Goal: Transaction & Acquisition: Purchase product/service

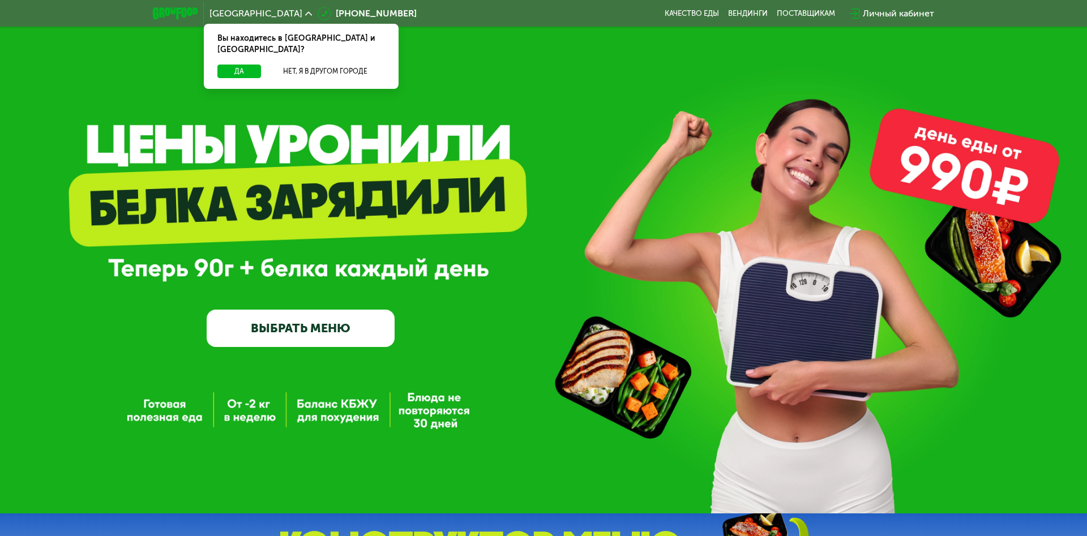
click at [324, 326] on link "ВЫБРАТЬ МЕНЮ" at bounding box center [301, 329] width 188 height 38
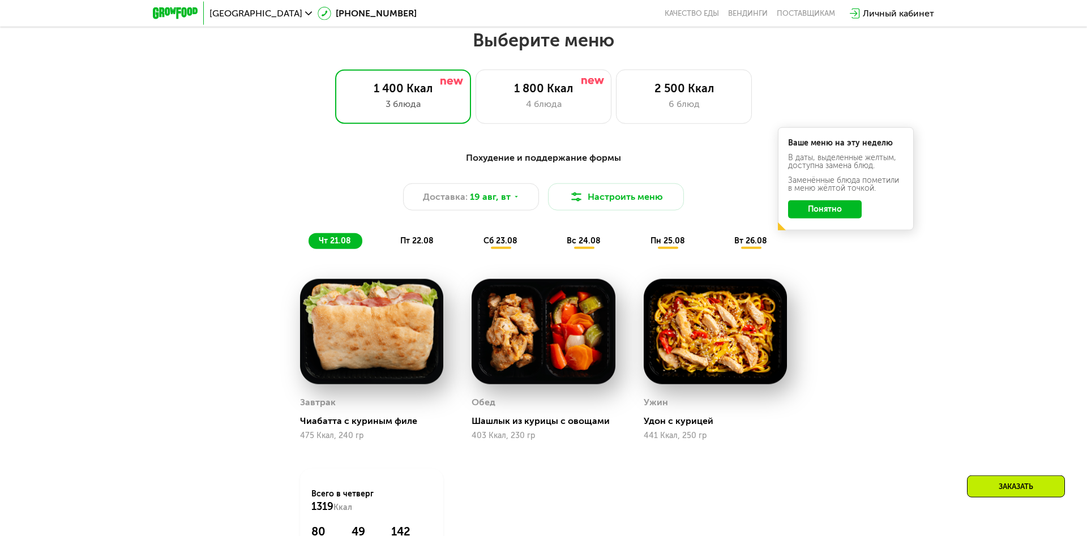
scroll to position [611, 0]
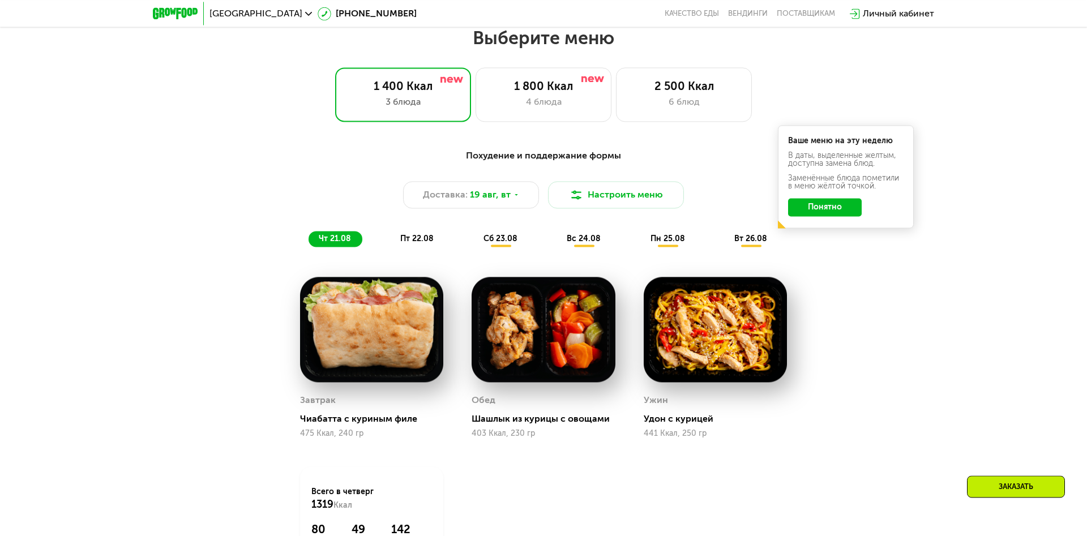
drag, startPoint x: 1079, startPoint y: 136, endPoint x: 1082, endPoint y: 147, distance: 11.7
click at [1082, 147] on div "Похудение и поддержание формы Доставка: [DATE] Настроить меню чт 21.08 пт 22.08…" at bounding box center [543, 387] width 1087 height 508
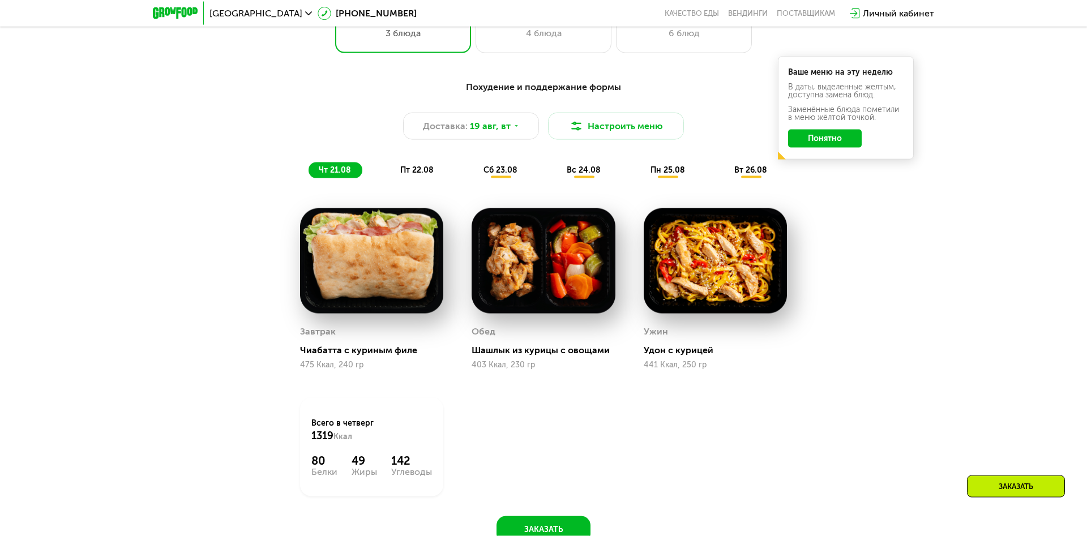
scroll to position [619, 0]
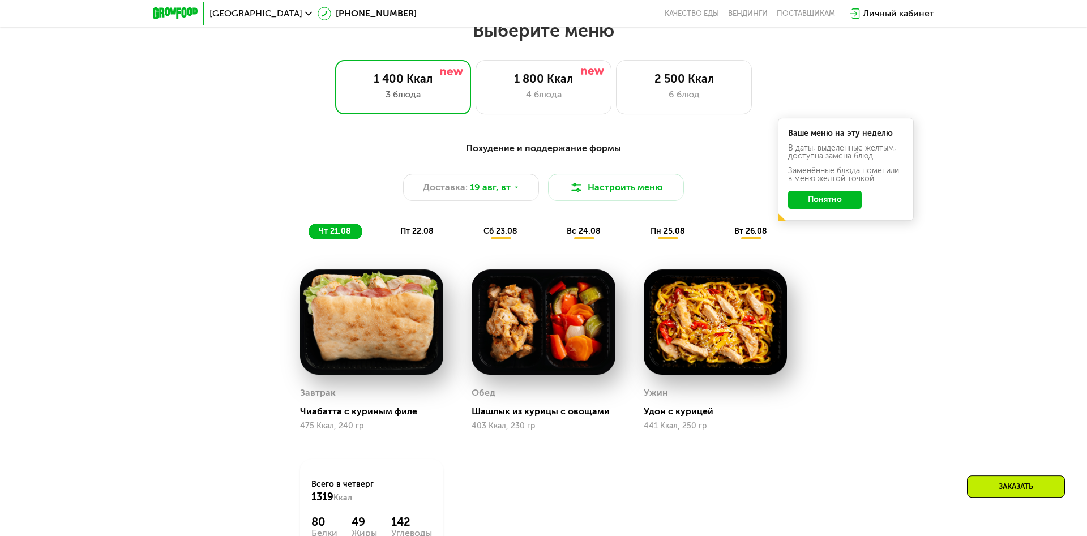
click at [426, 228] on span "пт 22.08" at bounding box center [416, 231] width 33 height 10
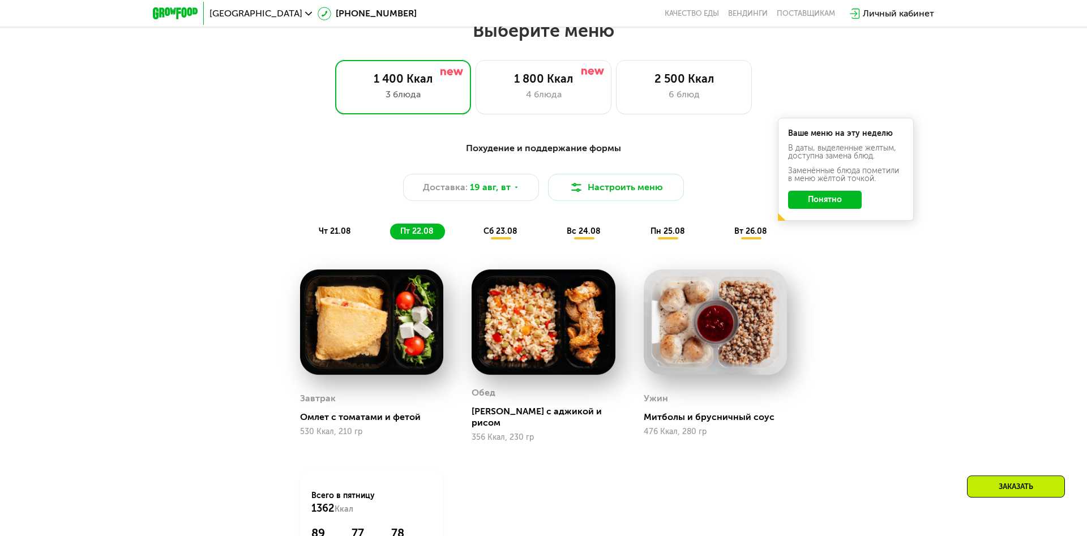
click at [489, 230] on span "сб 23.08" at bounding box center [500, 231] width 34 height 10
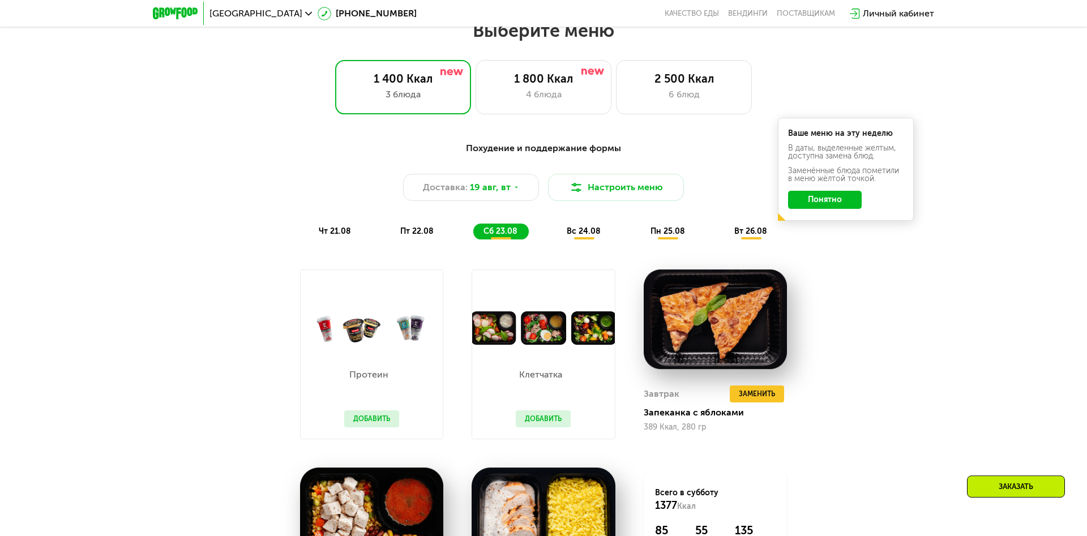
click at [597, 232] on span "вс 24.08" at bounding box center [584, 231] width 34 height 10
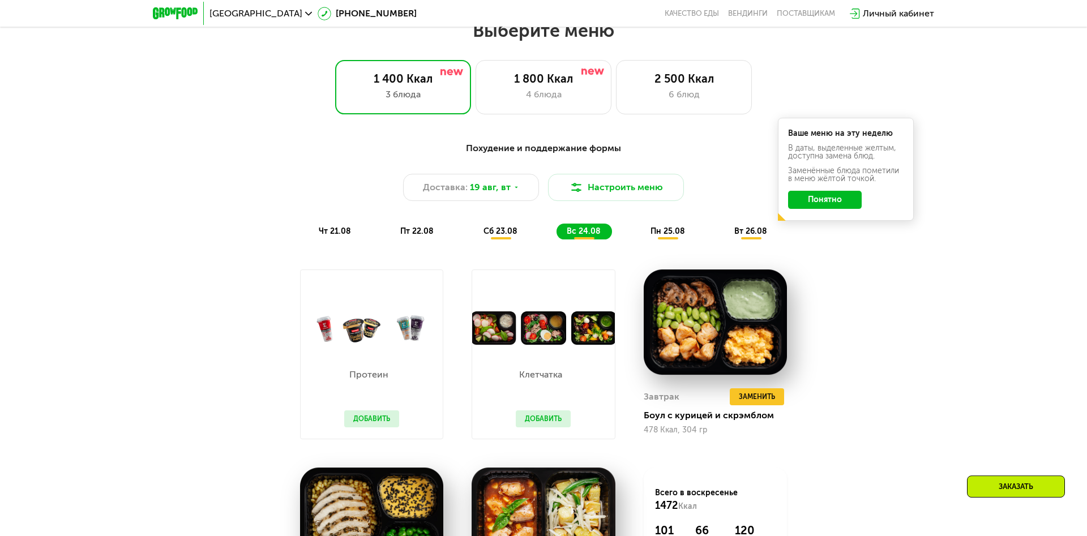
click at [667, 232] on span "пн 25.08" at bounding box center [667, 231] width 35 height 10
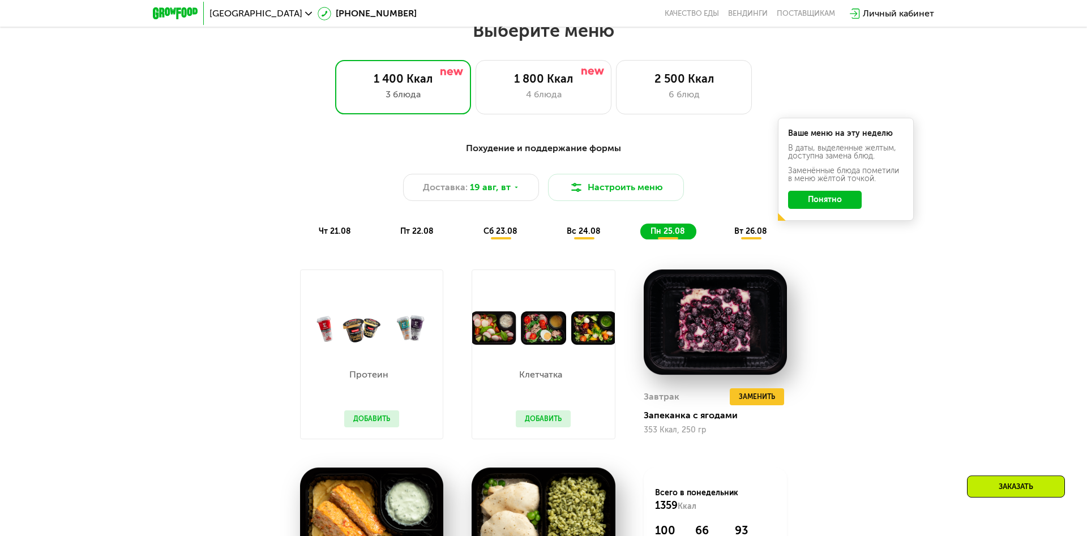
click at [735, 234] on span "вт 26.08" at bounding box center [750, 231] width 33 height 10
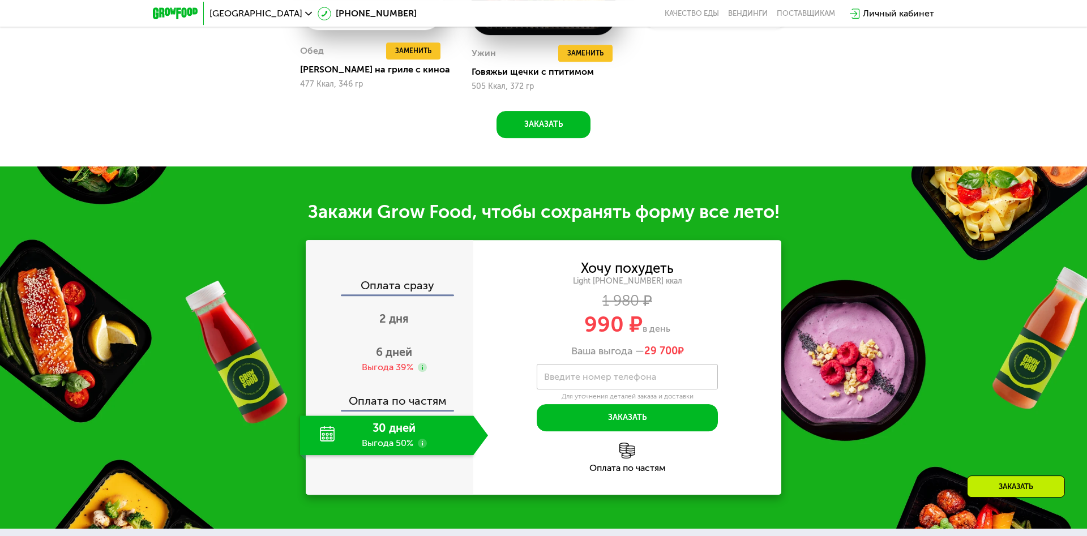
scroll to position [1161, 0]
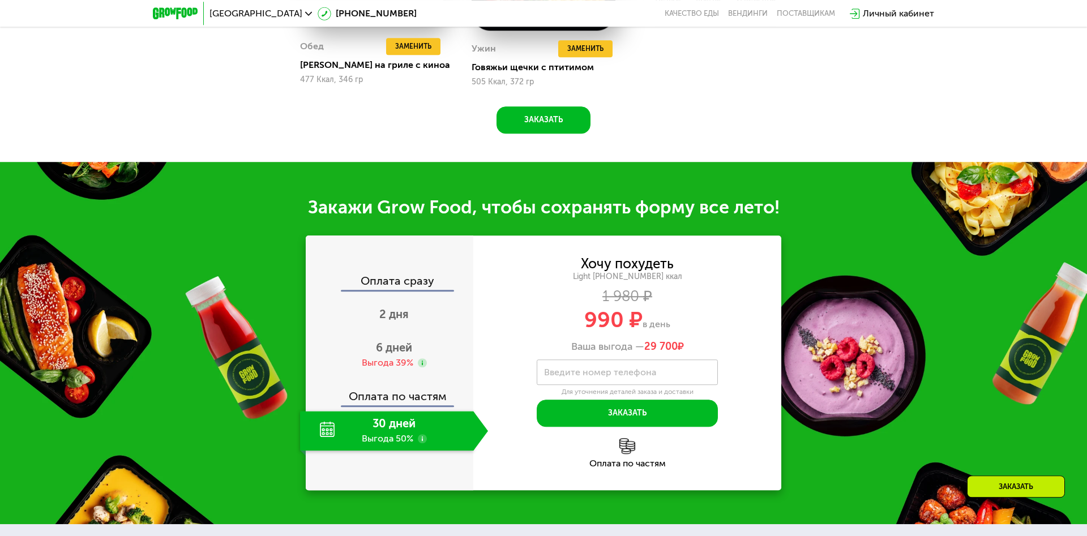
click at [409, 428] on div "30 дней Выгода 50%" at bounding box center [386, 431] width 173 height 40
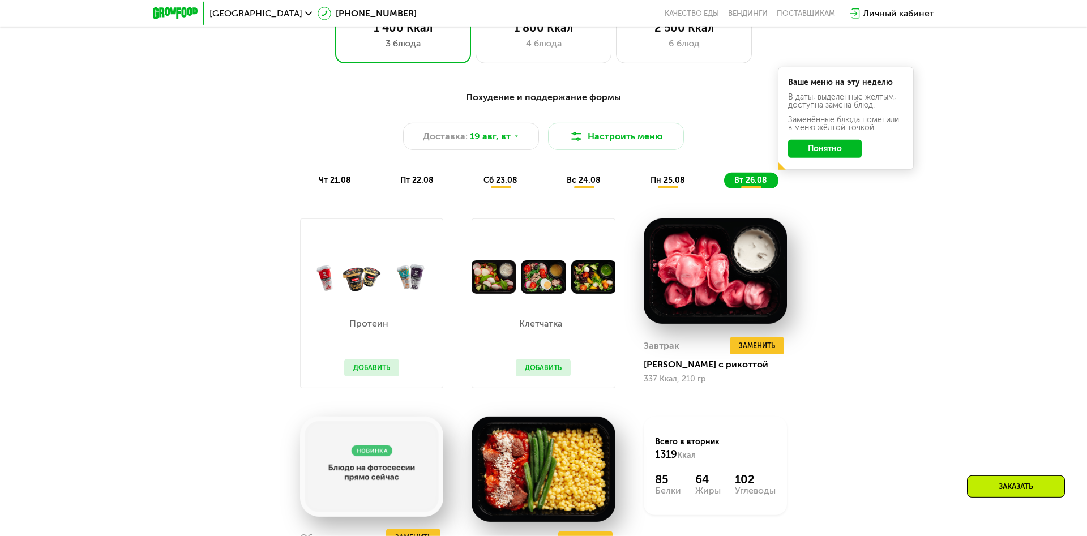
scroll to position [665, 0]
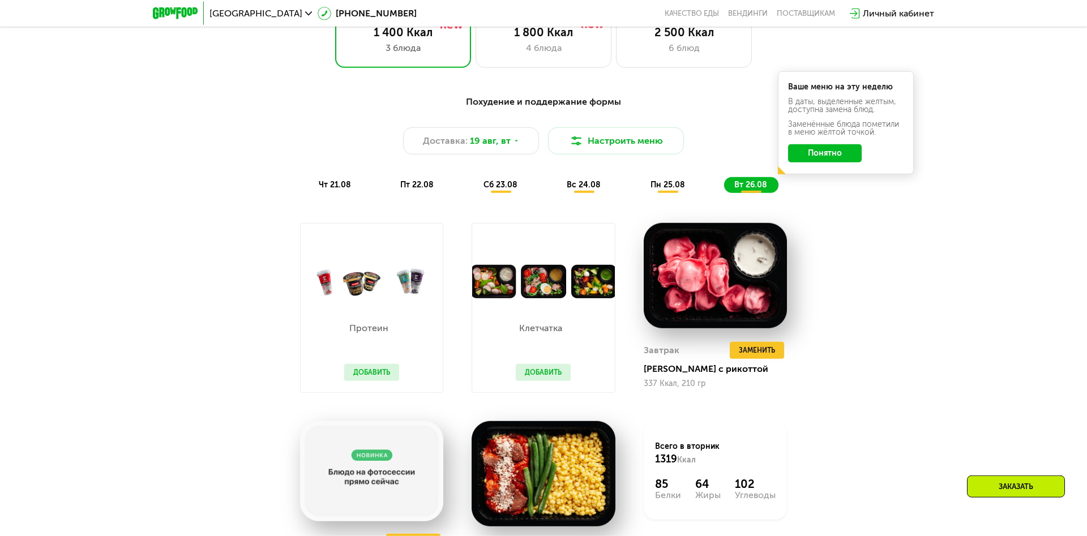
click at [339, 181] on span "чт 21.08" at bounding box center [335, 185] width 32 height 10
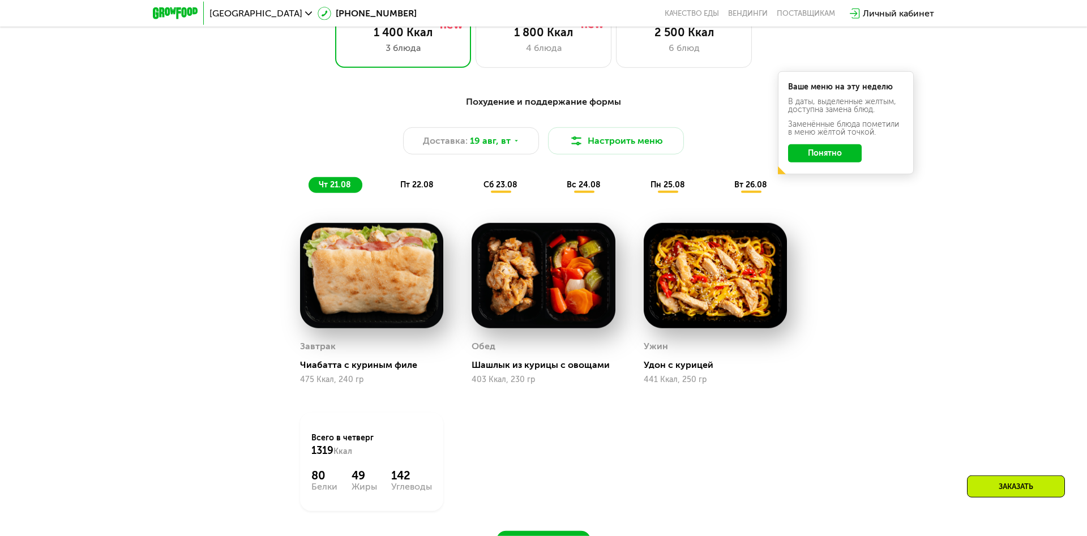
click at [406, 181] on span "пт 22.08" at bounding box center [416, 185] width 33 height 10
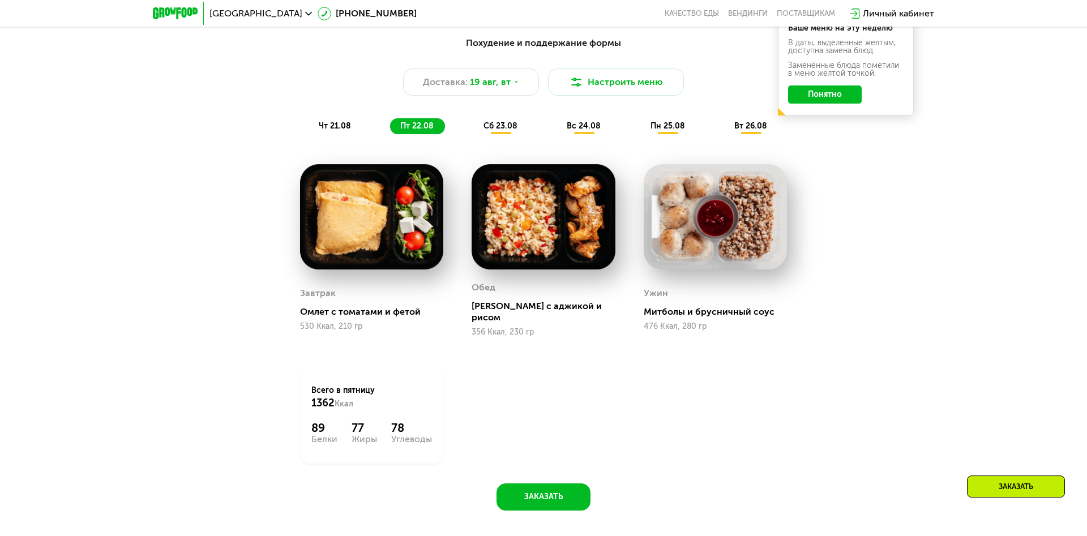
scroll to position [733, 0]
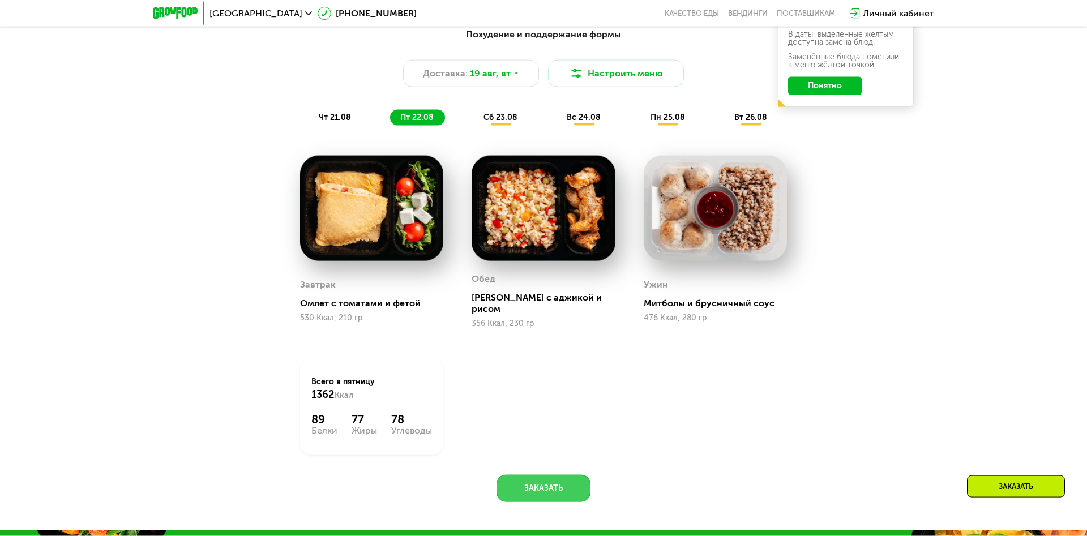
click at [544, 475] on button "Заказать" at bounding box center [543, 488] width 94 height 27
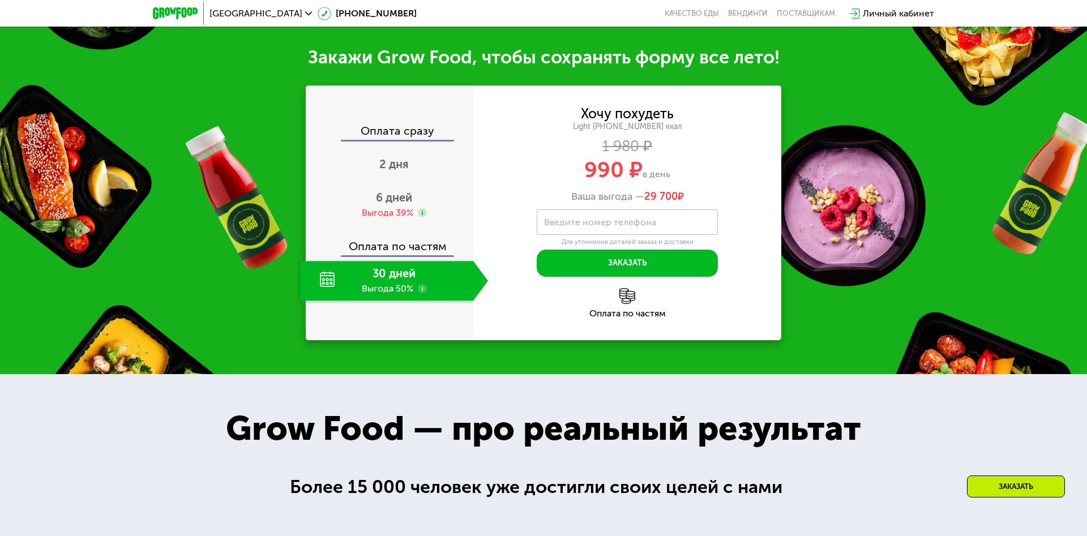
scroll to position [1252, 0]
click at [399, 206] on div "Выгода 39%" at bounding box center [388, 212] width 52 height 12
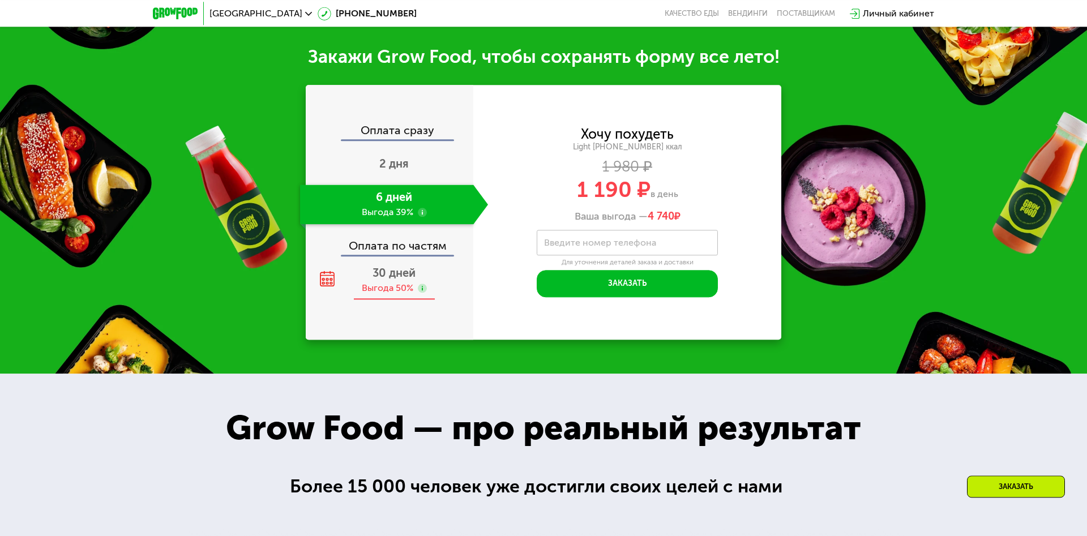
click at [398, 282] on div "Выгода 50%" at bounding box center [388, 288] width 52 height 12
